Goal: Task Accomplishment & Management: Use online tool/utility

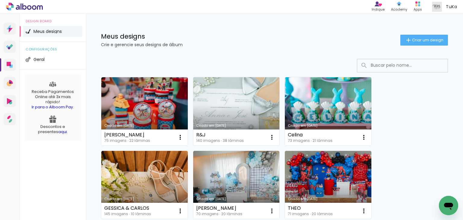
click at [225, 116] on link "Criado em [DATE]" at bounding box center [236, 111] width 87 height 68
